Goal: Transaction & Acquisition: Purchase product/service

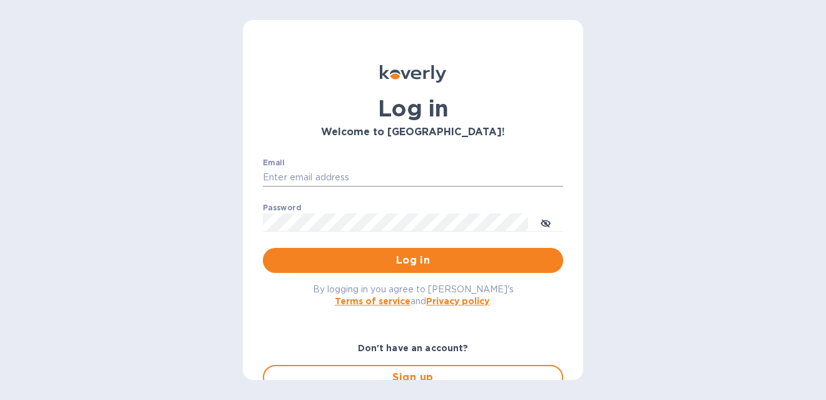
click at [374, 174] on input "Email" at bounding box center [413, 177] width 300 height 19
type input "gordon@little-peacock.com"
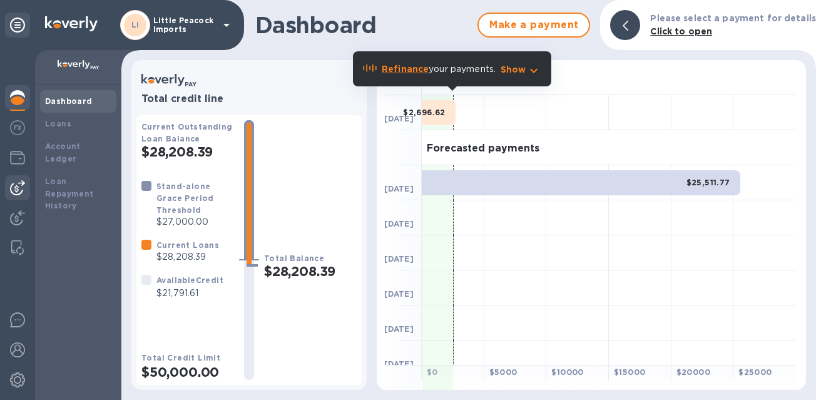
click at [21, 191] on img at bounding box center [17, 187] width 15 height 15
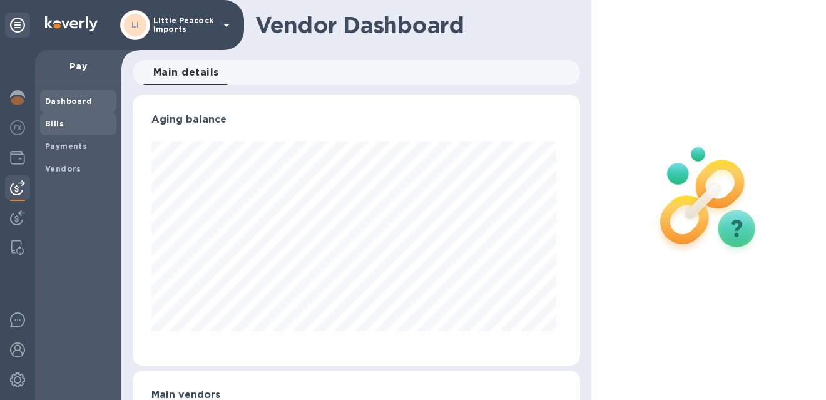
scroll to position [270, 442]
click at [60, 127] on b "Bills" at bounding box center [54, 123] width 19 height 9
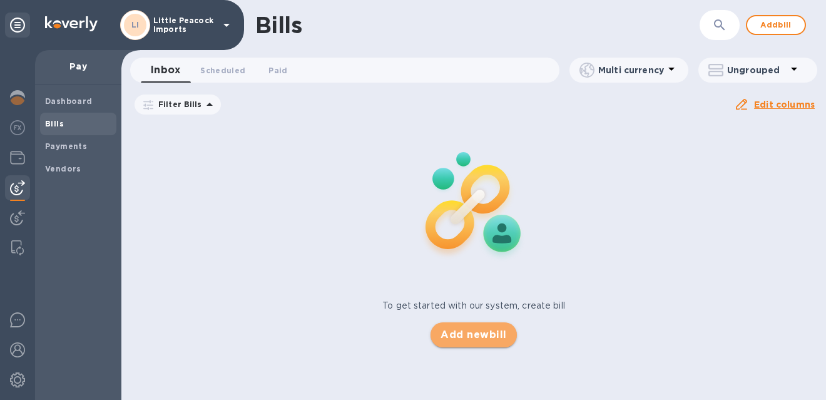
click at [483, 336] on span "Add new bill" at bounding box center [474, 334] width 66 height 15
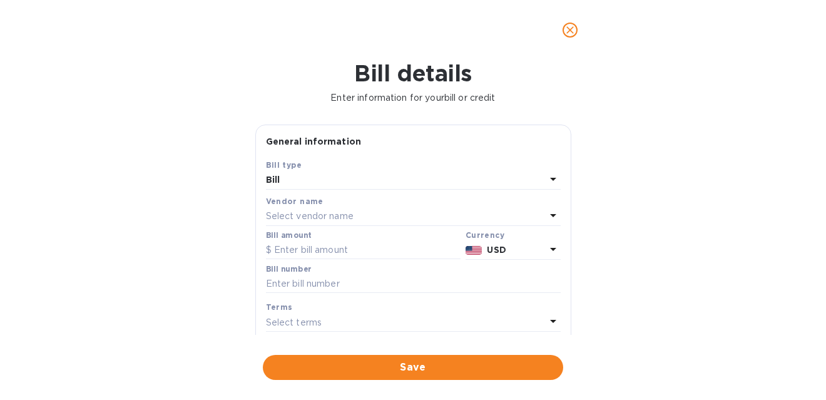
click at [326, 217] on p "Select vendor name" at bounding box center [310, 216] width 88 height 13
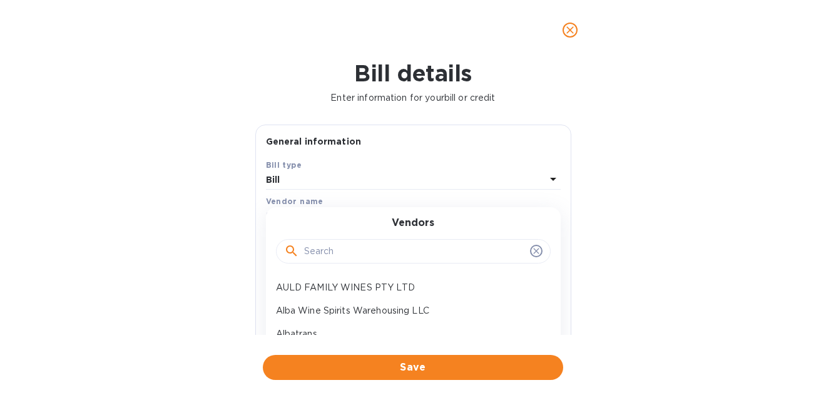
click at [329, 246] on input "text" at bounding box center [414, 251] width 221 height 19
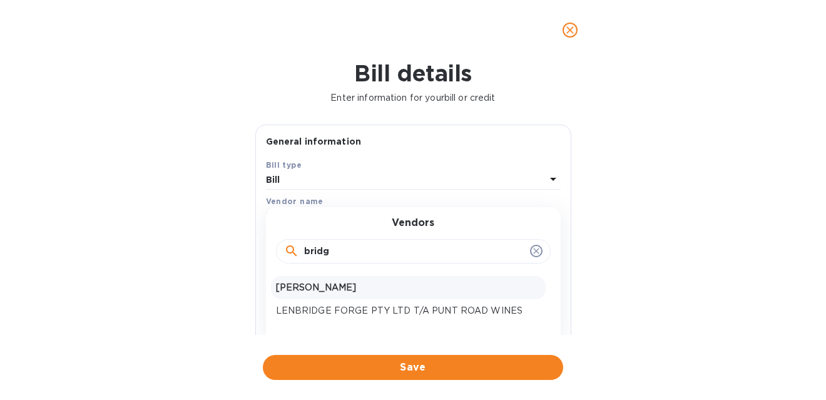
type input "bridg"
click at [317, 287] on p "Bridget Goeke" at bounding box center [408, 287] width 265 height 13
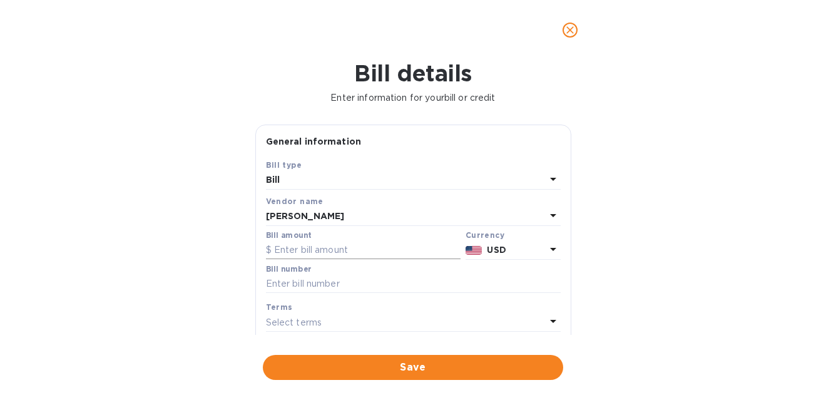
click at [331, 253] on input "text" at bounding box center [363, 250] width 195 height 19
type input "400"
click at [337, 289] on input "text" at bounding box center [413, 284] width 295 height 19
paste input "102025"
type input "102025"
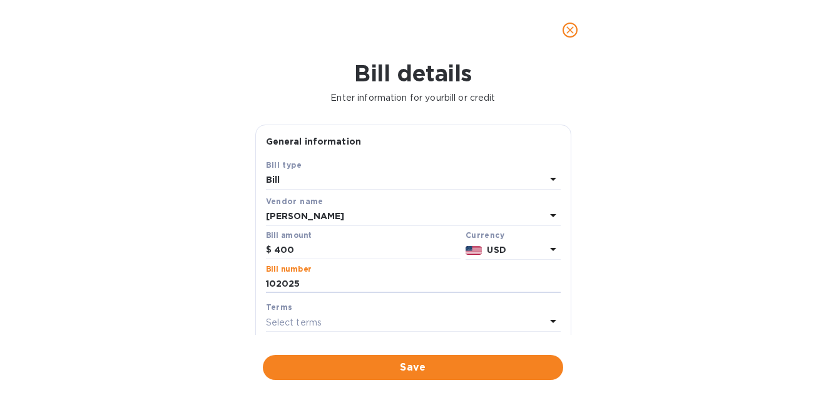
click at [555, 321] on icon at bounding box center [553, 321] width 15 height 15
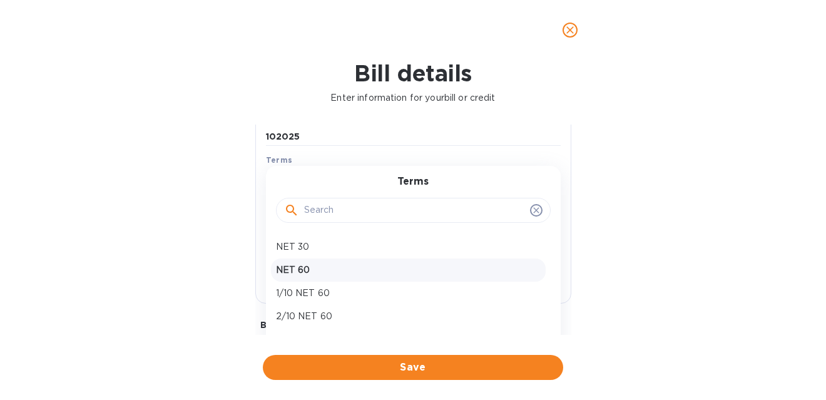
scroll to position [150, 0]
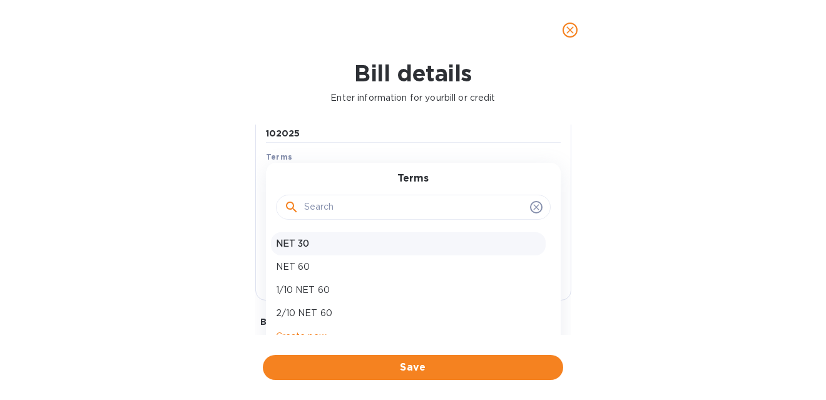
click at [367, 234] on div "NET 30" at bounding box center [408, 243] width 275 height 23
type input "11/08/2025"
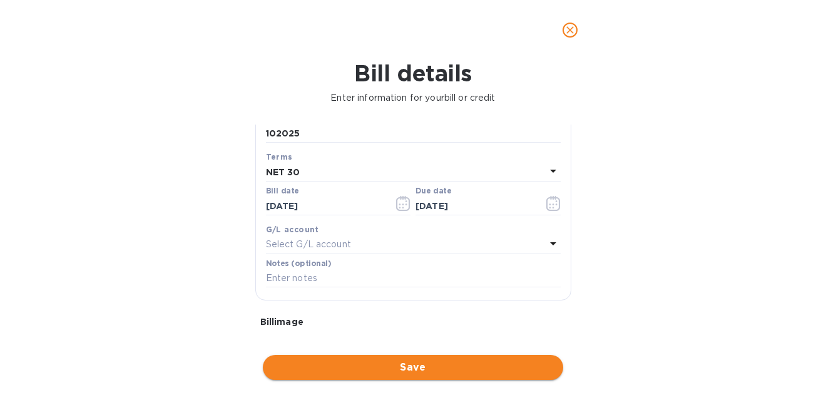
click at [433, 374] on span "Save" at bounding box center [413, 367] width 280 height 15
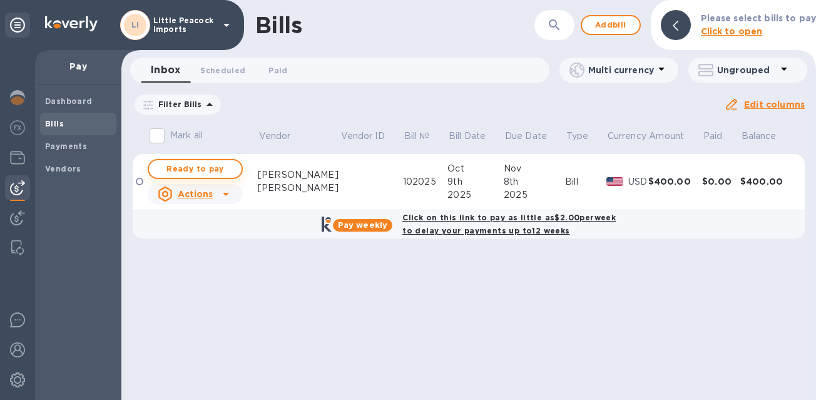
click at [197, 169] on span "Ready to pay" at bounding box center [195, 169] width 73 height 15
checkbox input "true"
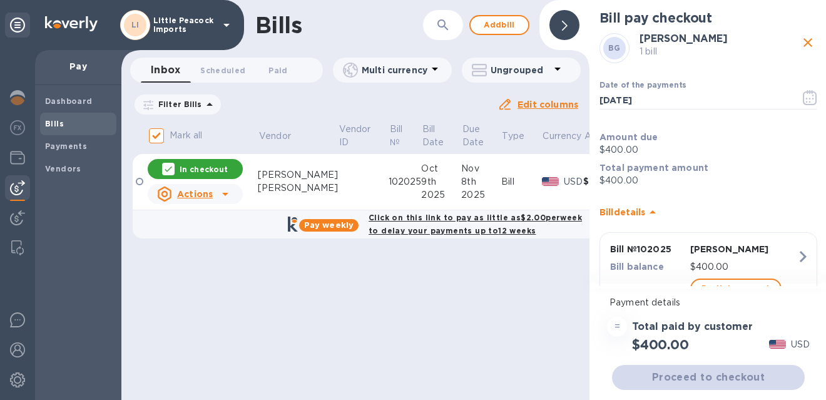
click at [694, 374] on div "Proceed to checkout" at bounding box center [709, 377] width 198 height 30
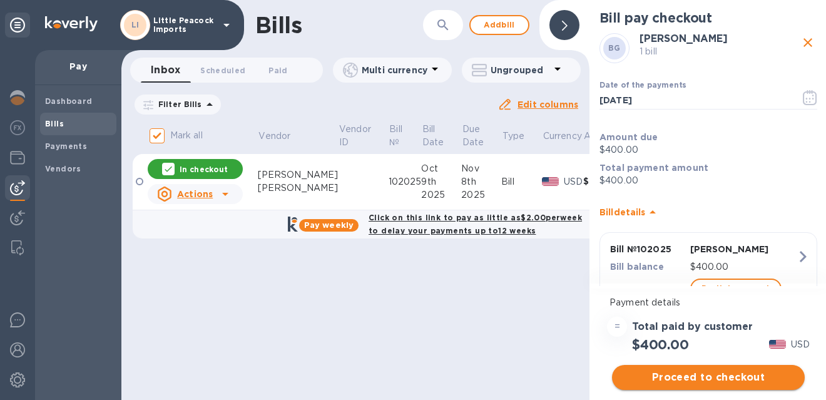
click at [696, 376] on span "Proceed to checkout" at bounding box center [708, 377] width 173 height 15
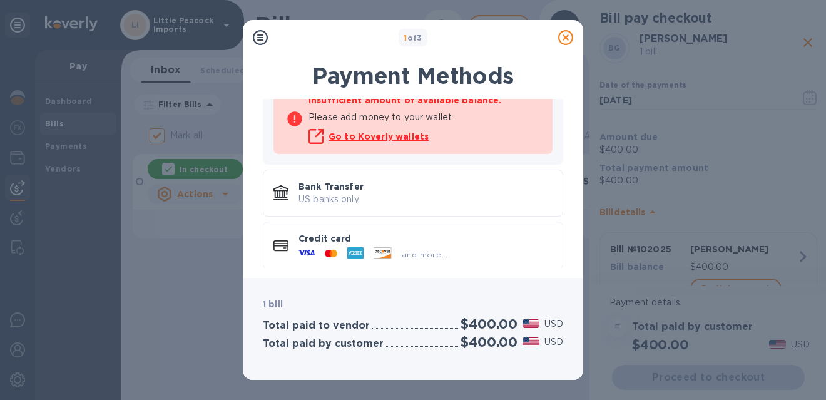
scroll to position [140, 0]
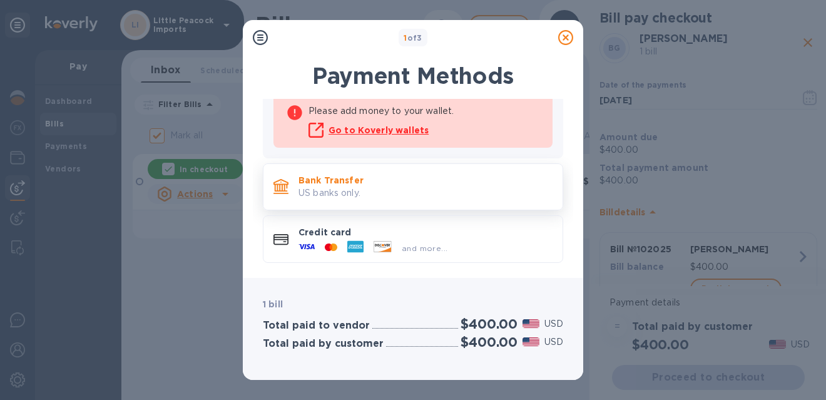
click at [404, 178] on p "Bank Transfer" at bounding box center [426, 180] width 254 height 13
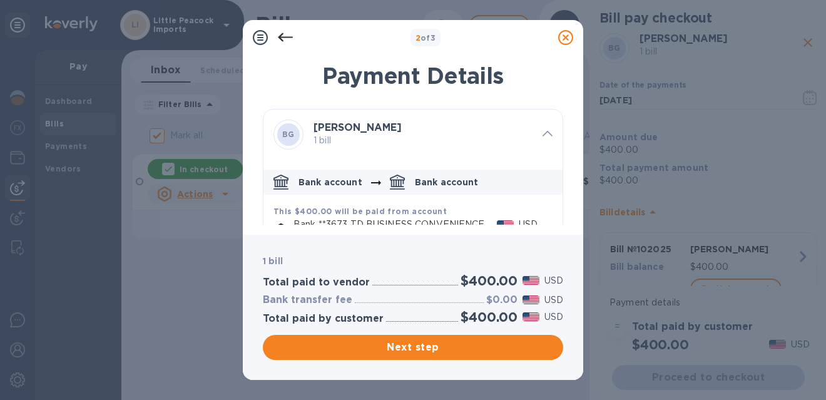
scroll to position [100, 0]
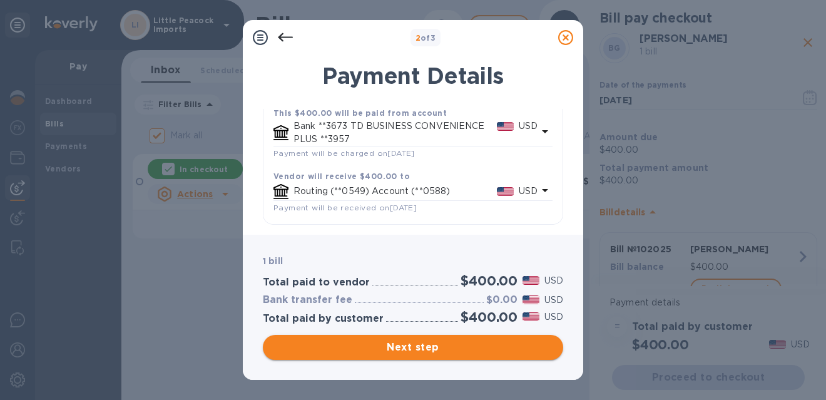
click at [488, 348] on span "Next step" at bounding box center [413, 347] width 280 height 15
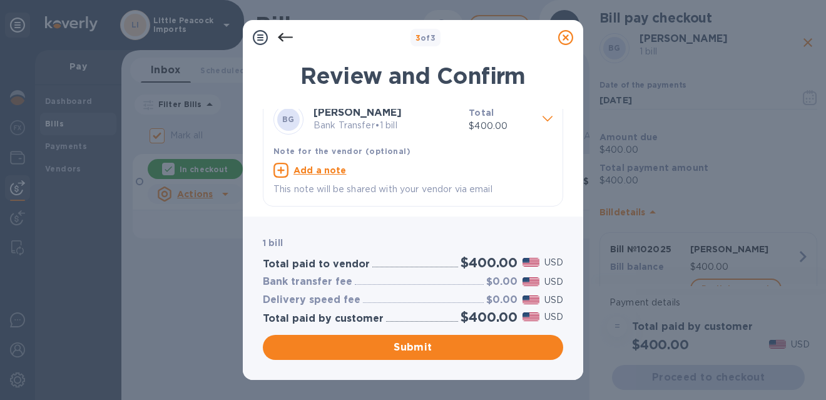
scroll to position [15, 0]
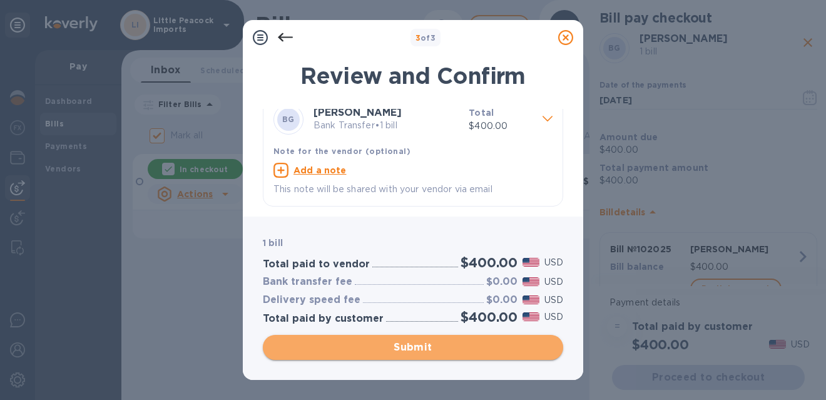
click at [459, 345] on span "Submit" at bounding box center [413, 347] width 280 height 15
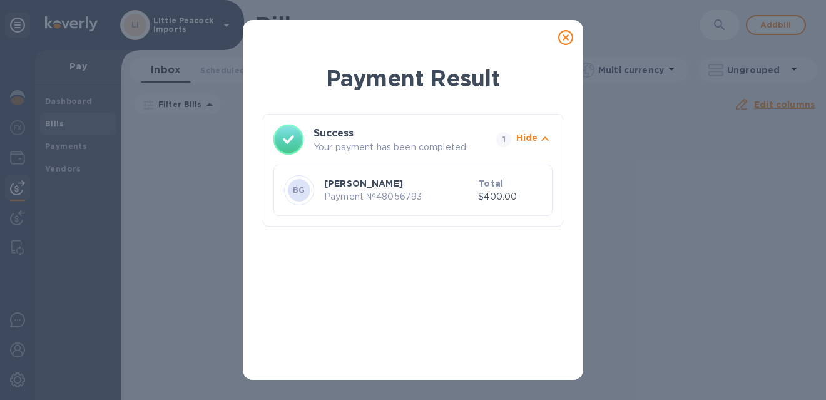
click at [561, 38] on icon at bounding box center [565, 37] width 15 height 15
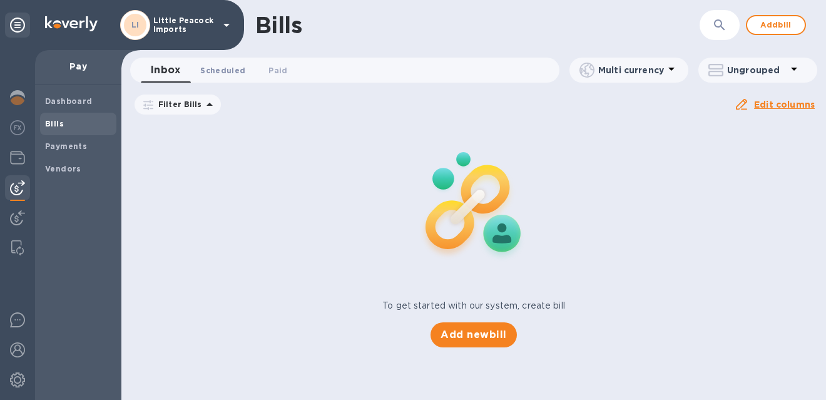
click at [222, 66] on span "Scheduled 0" at bounding box center [222, 70] width 45 height 13
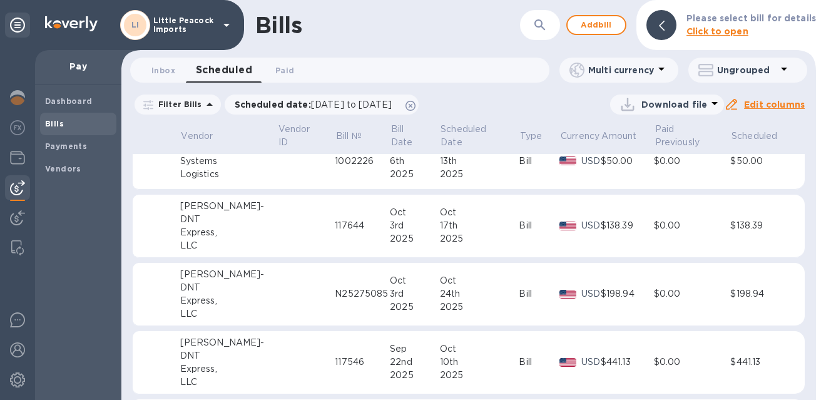
scroll to position [101, 0]
click at [51, 145] on b "Payments" at bounding box center [66, 145] width 42 height 9
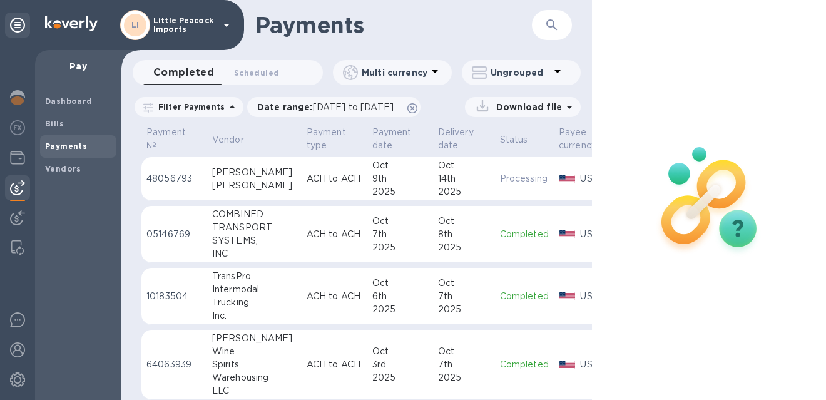
click at [302, 184] on td "ACH to ACH" at bounding box center [335, 179] width 66 height 44
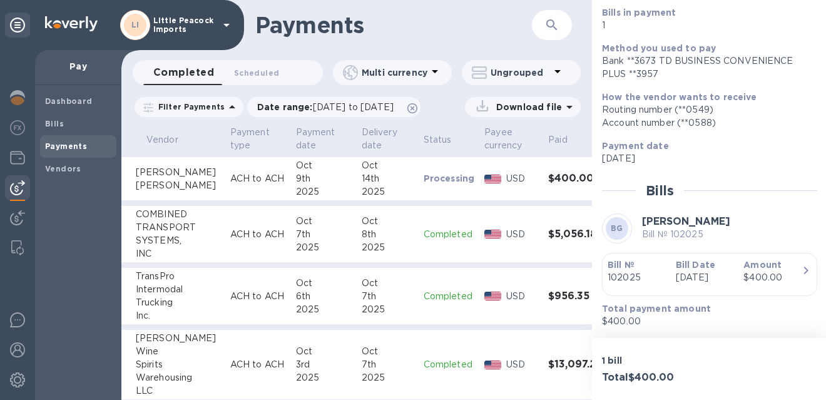
scroll to position [0, 81]
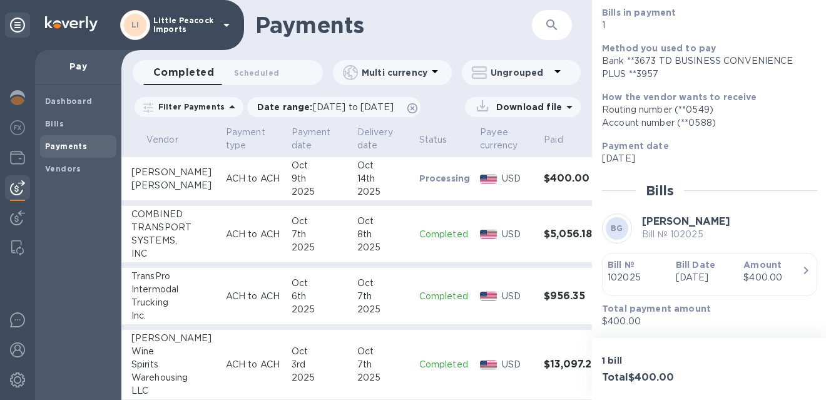
click at [539, 170] on td "$400.00" at bounding box center [571, 179] width 65 height 44
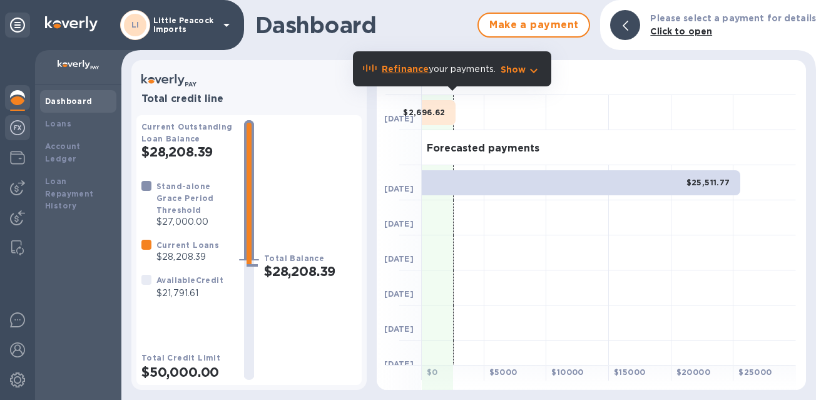
click at [16, 126] on img at bounding box center [17, 127] width 15 height 15
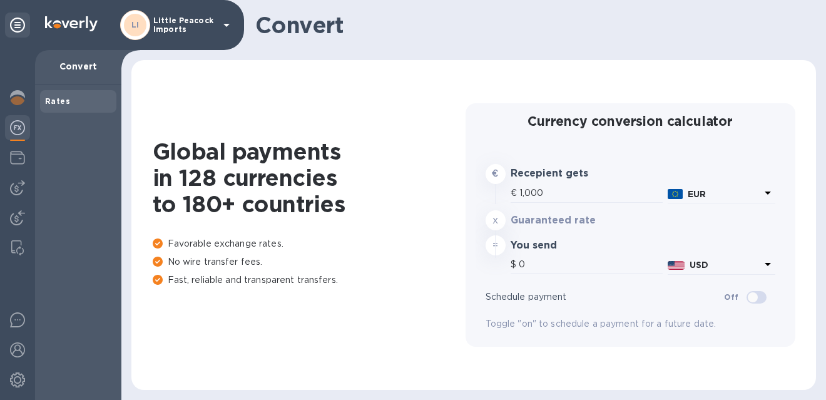
type input "1,171.96"
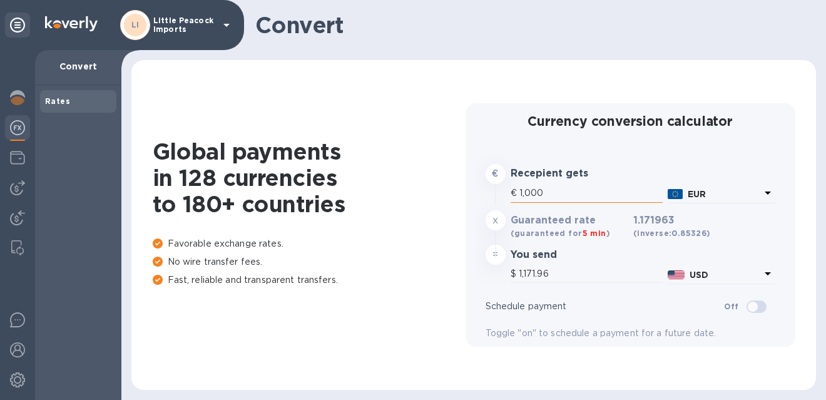
click at [562, 193] on input "1,000" at bounding box center [591, 193] width 143 height 19
type input "1"
type input "1.17"
type input "10"
type input "11.72"
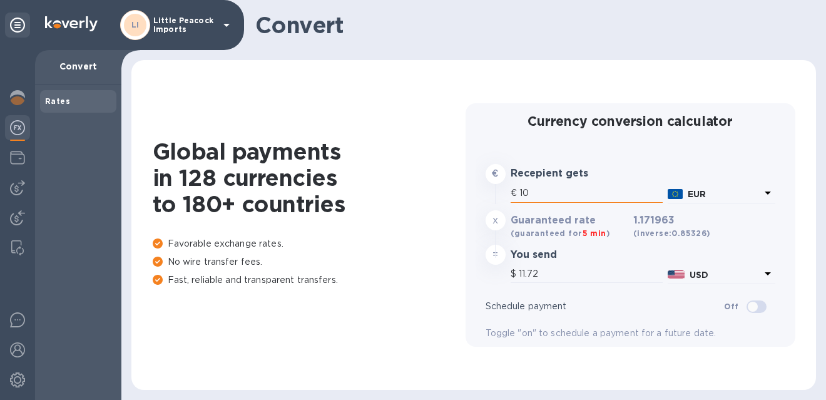
type input "100"
type input "117.2"
type input "1,000"
type input "1,171.96"
type input "10,000"
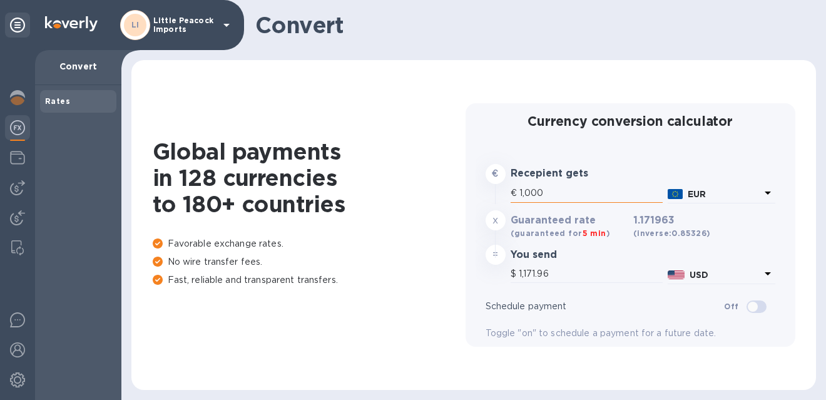
type input "11,719.63"
type input "10,000"
click at [705, 191] on p "EUR" at bounding box center [724, 194] width 73 height 13
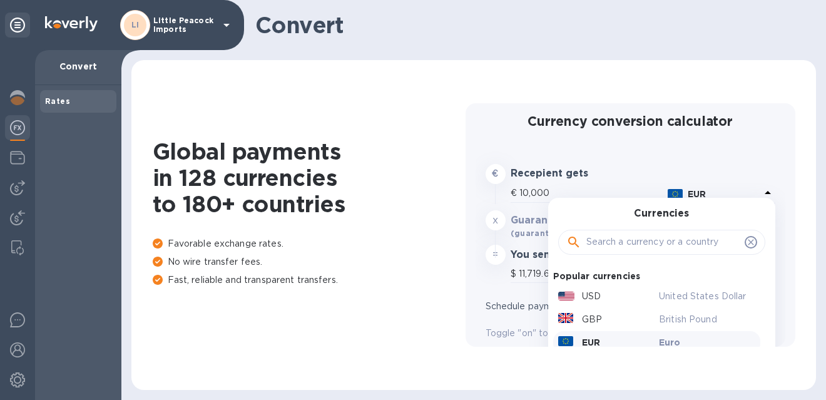
click at [667, 240] on input "text" at bounding box center [663, 242] width 153 height 19
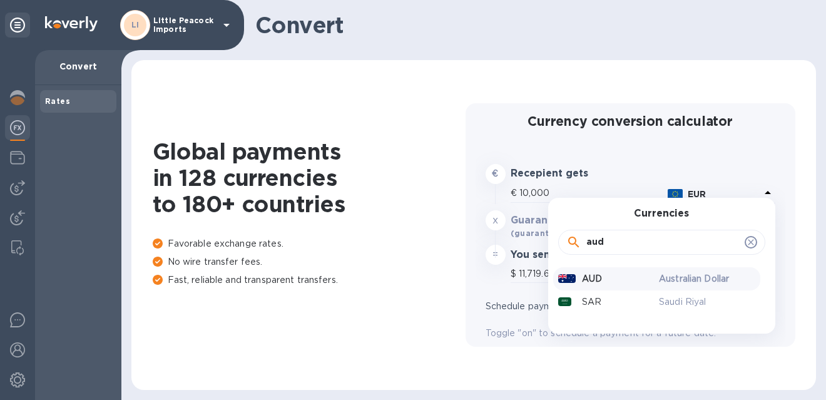
type input "aud"
click at [625, 277] on div "AUD" at bounding box center [606, 279] width 101 height 18
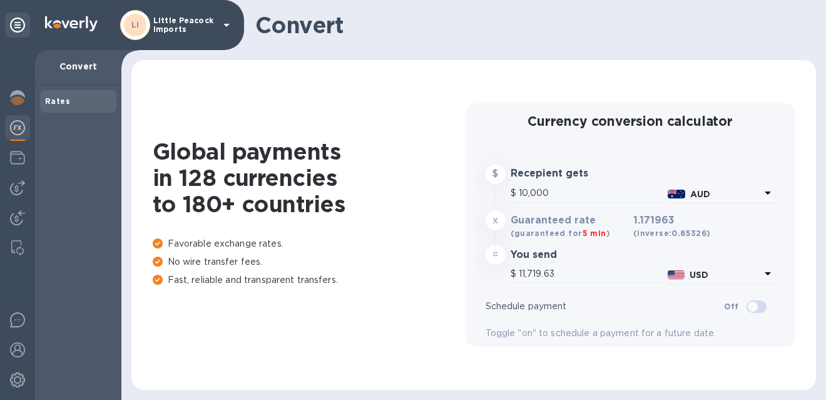
type input "6,637.39"
